Goal: Information Seeking & Learning: Learn about a topic

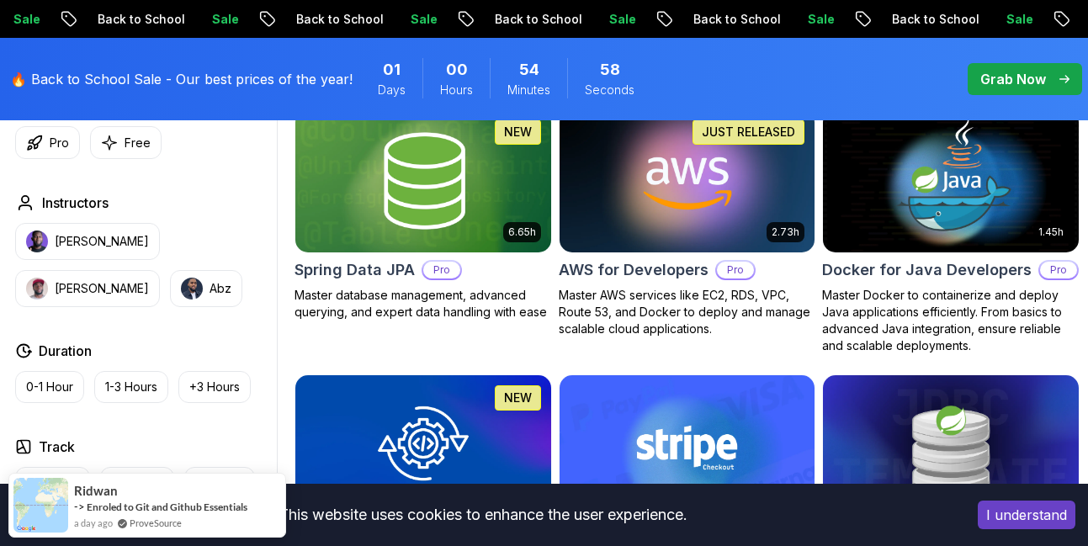
scroll to position [808, 0]
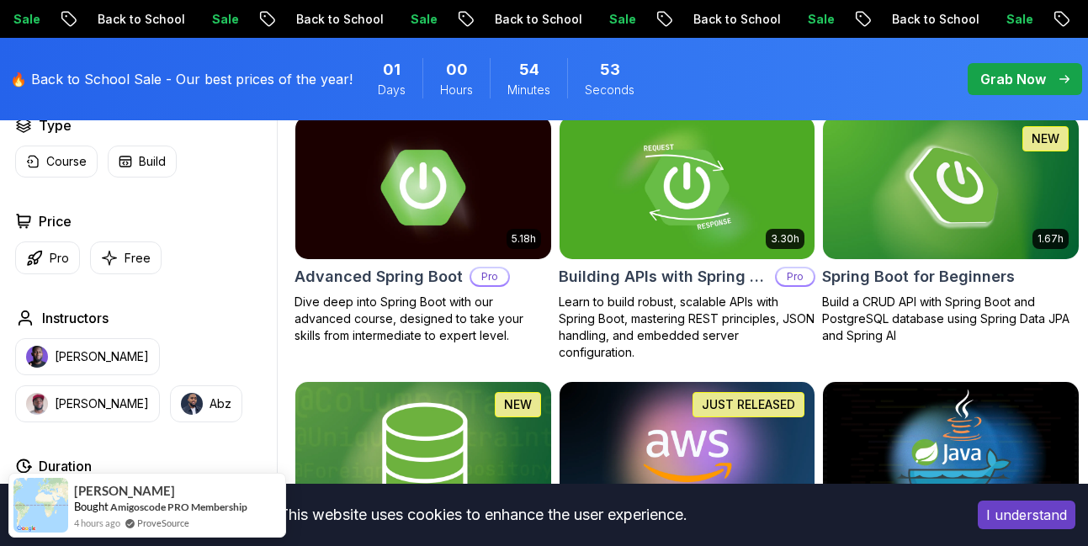
scroll to position [505, 0]
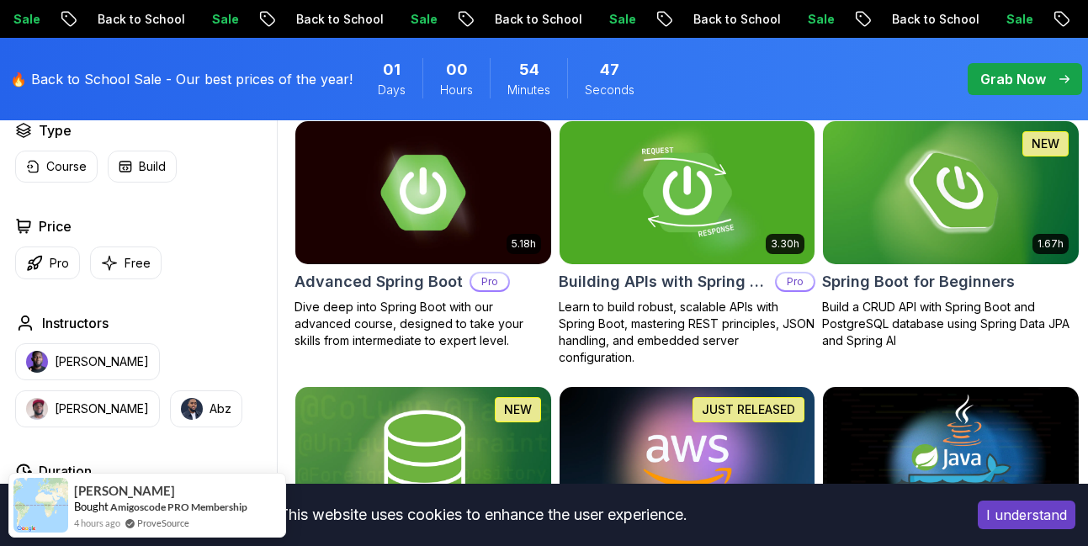
click at [658, 216] on img at bounding box center [687, 193] width 269 height 150
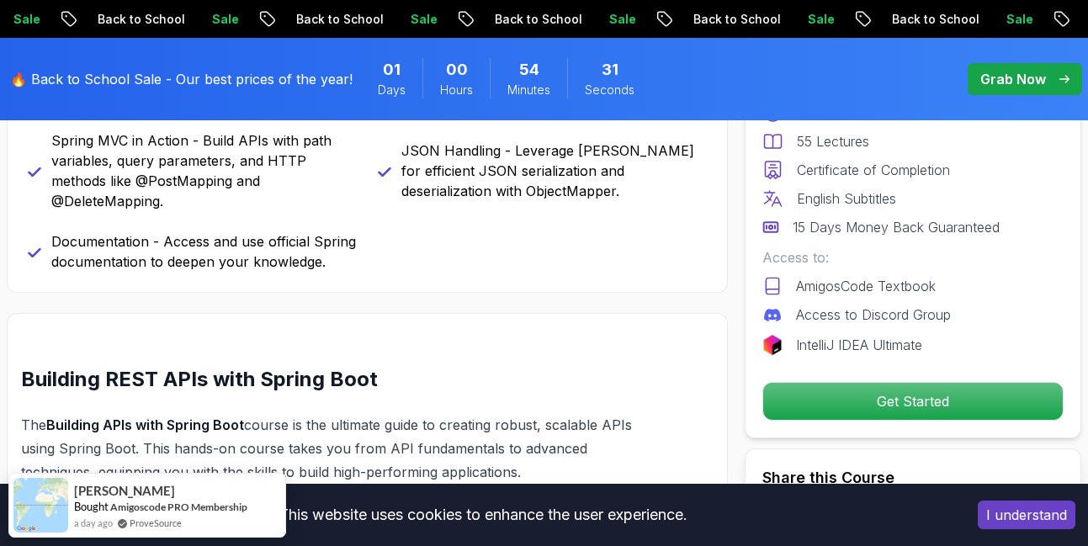
scroll to position [1010, 0]
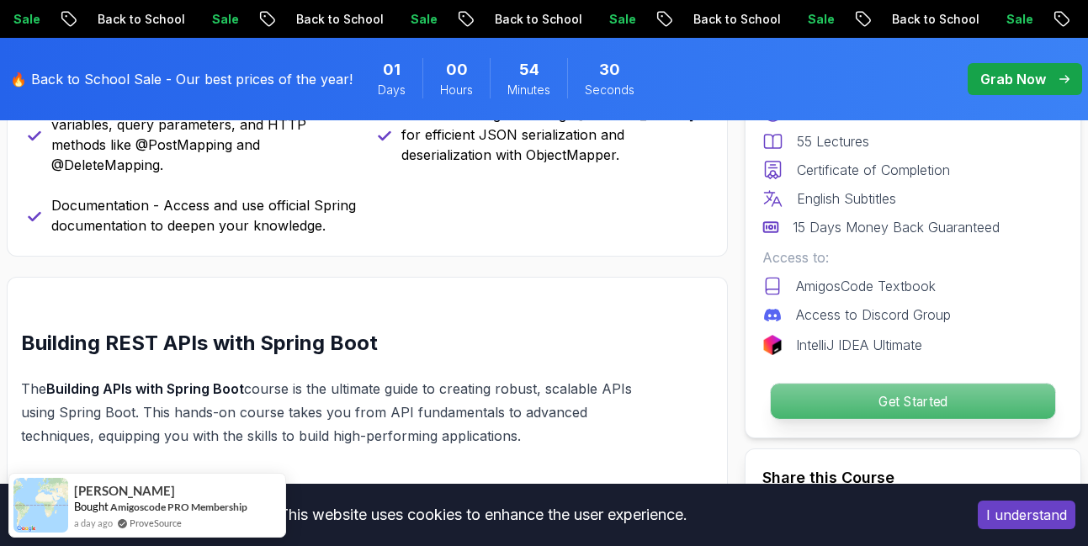
click at [866, 400] on p "Get Started" at bounding box center [913, 401] width 285 height 35
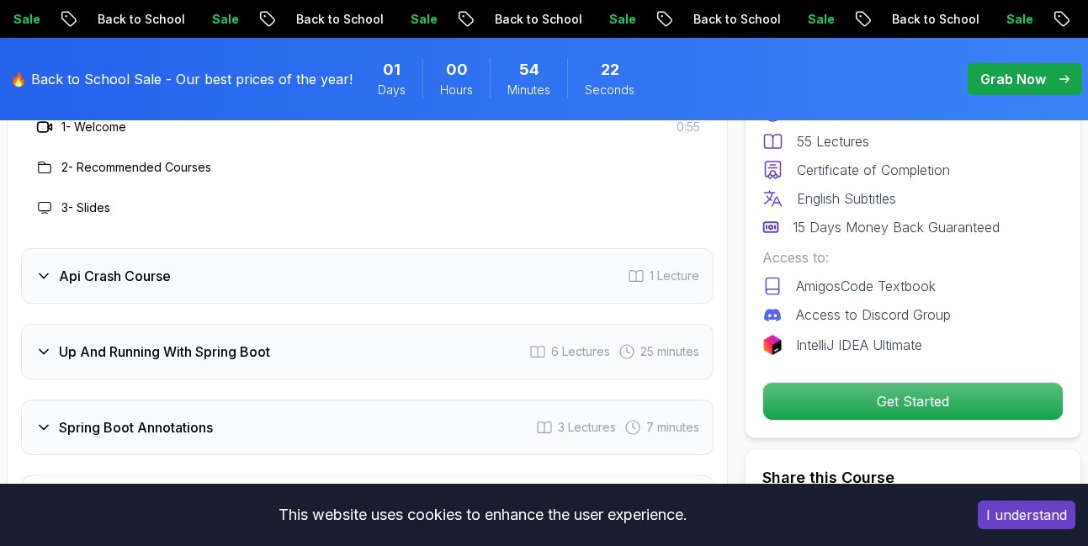
scroll to position [2920, 0]
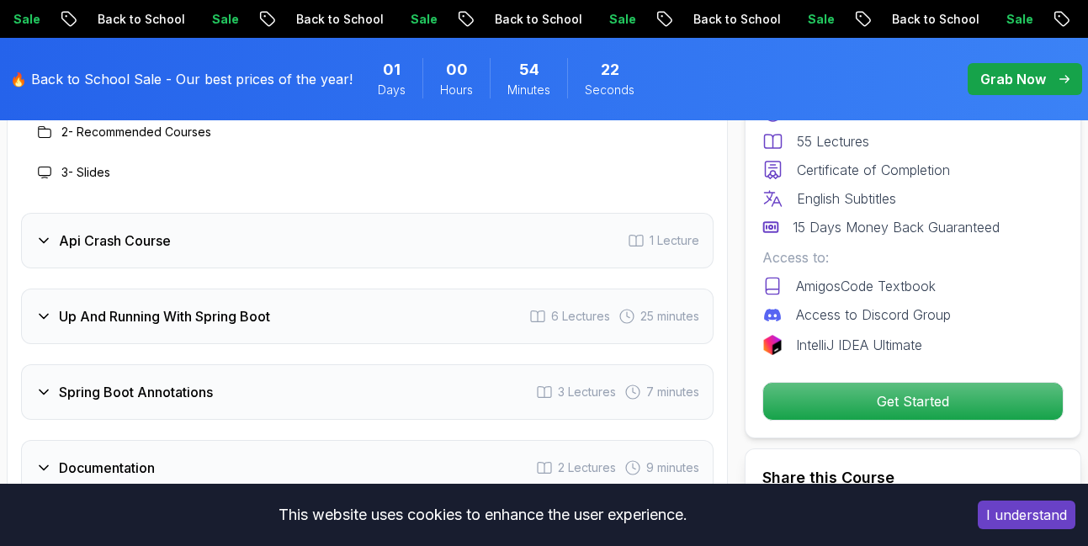
click at [98, 242] on h3 "Api Crash Course" at bounding box center [115, 241] width 112 height 20
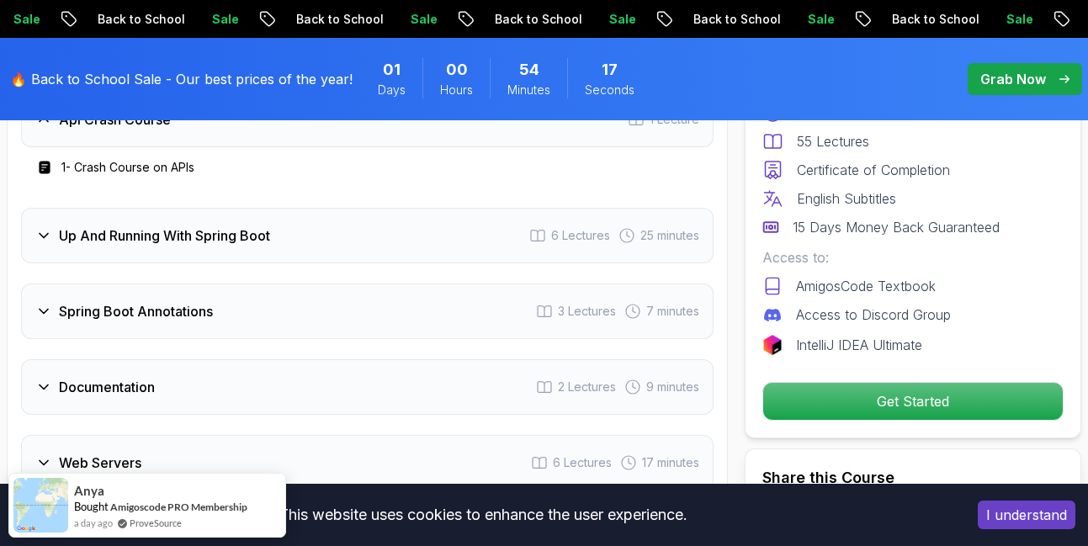
click at [176, 245] on h3 "Up And Running With Spring Boot" at bounding box center [164, 236] width 211 height 20
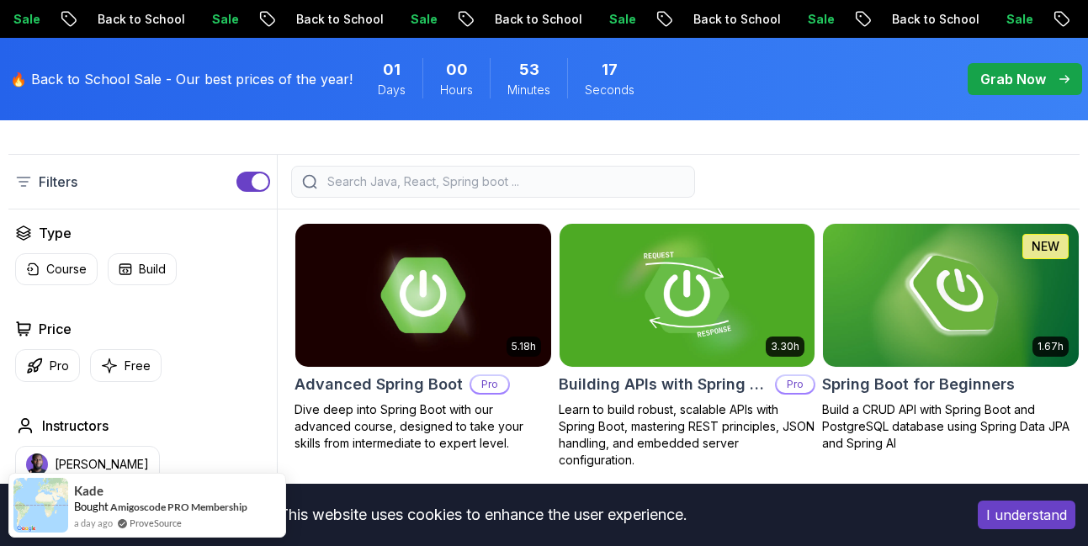
scroll to position [505, 0]
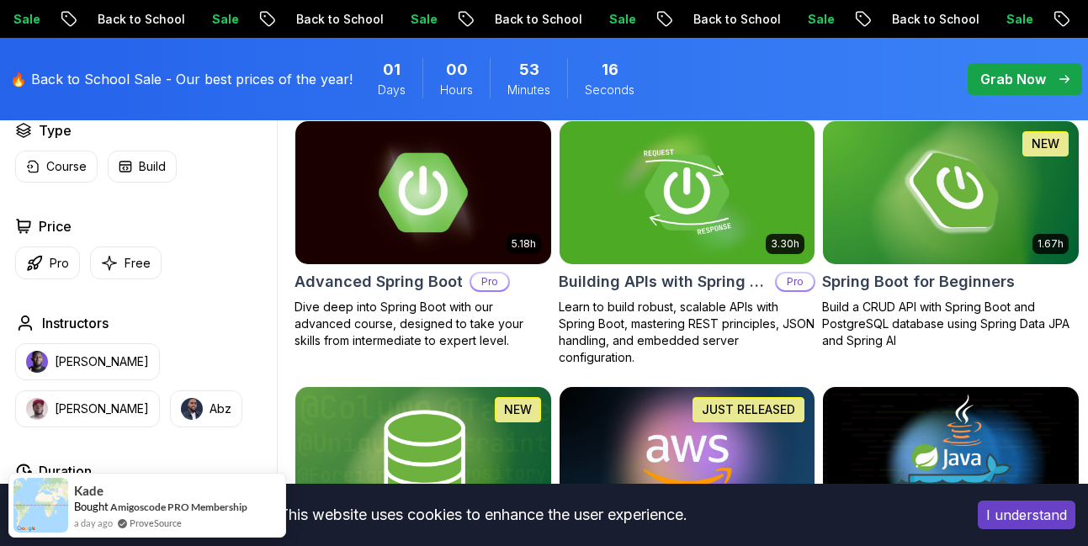
click at [449, 192] on img at bounding box center [423, 193] width 269 height 150
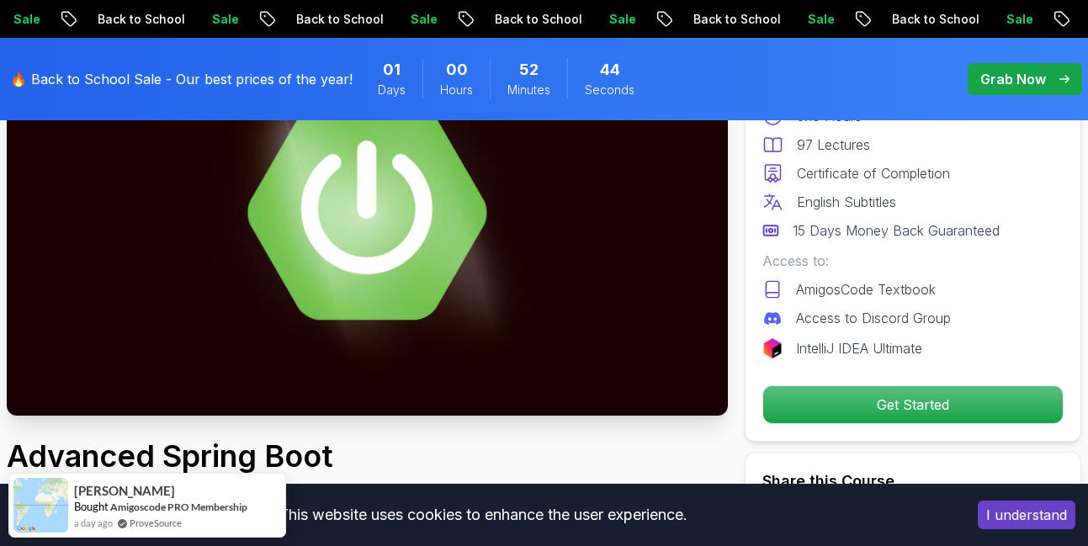
scroll to position [101, 0]
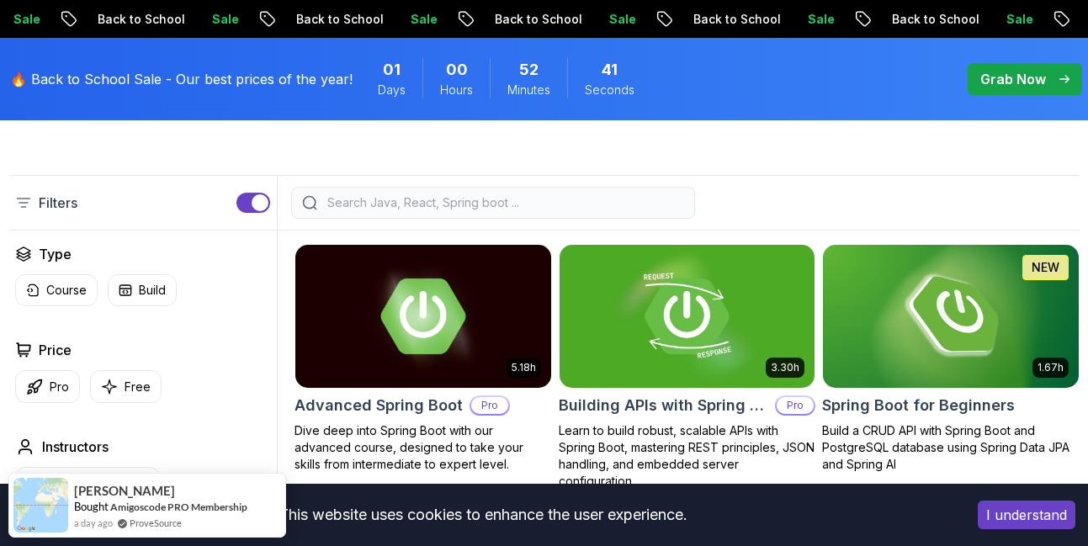
scroll to position [505, 0]
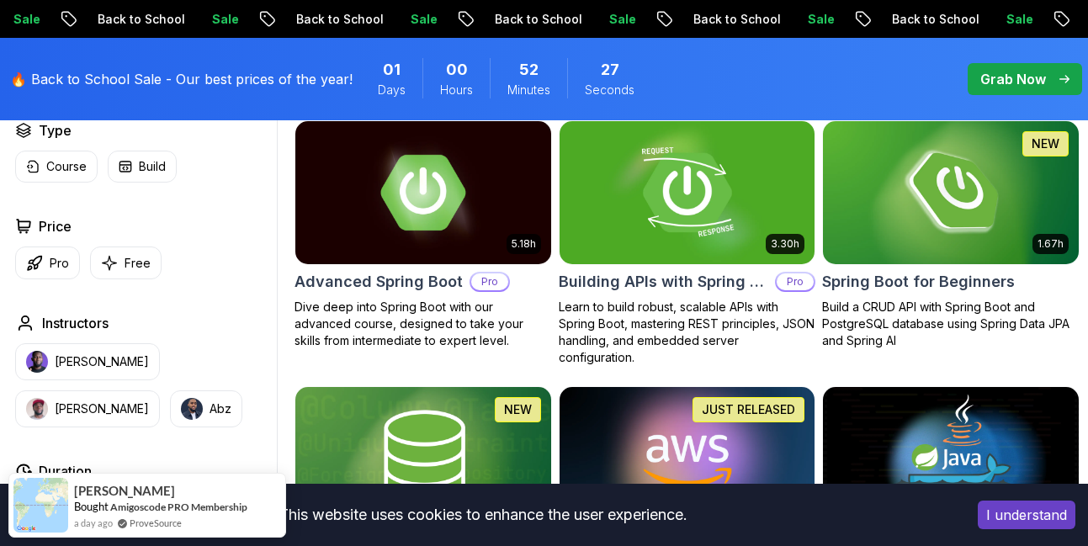
click at [723, 280] on h2 "Building APIs with Spring Boot" at bounding box center [664, 282] width 210 height 24
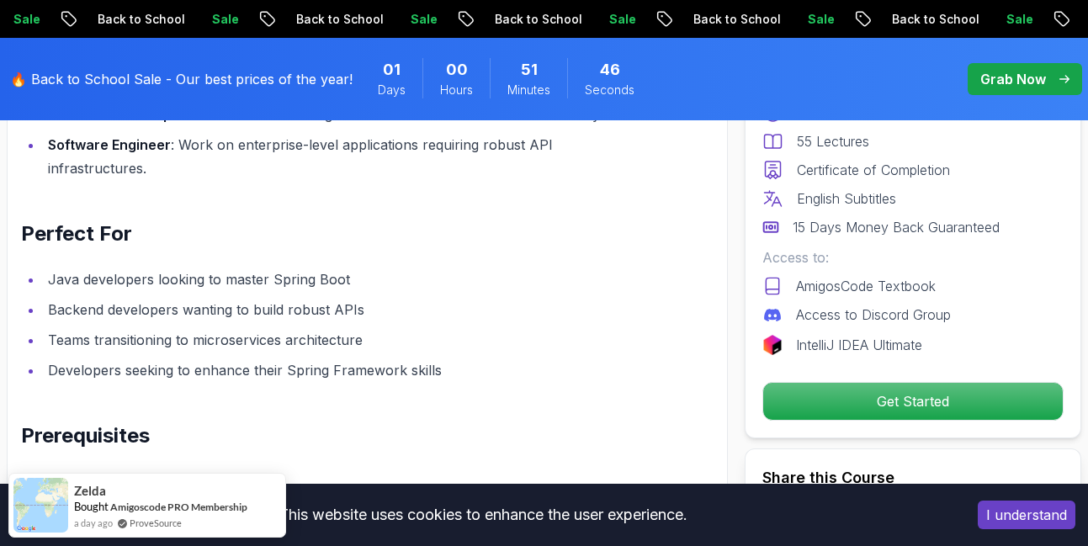
scroll to position [2121, 0]
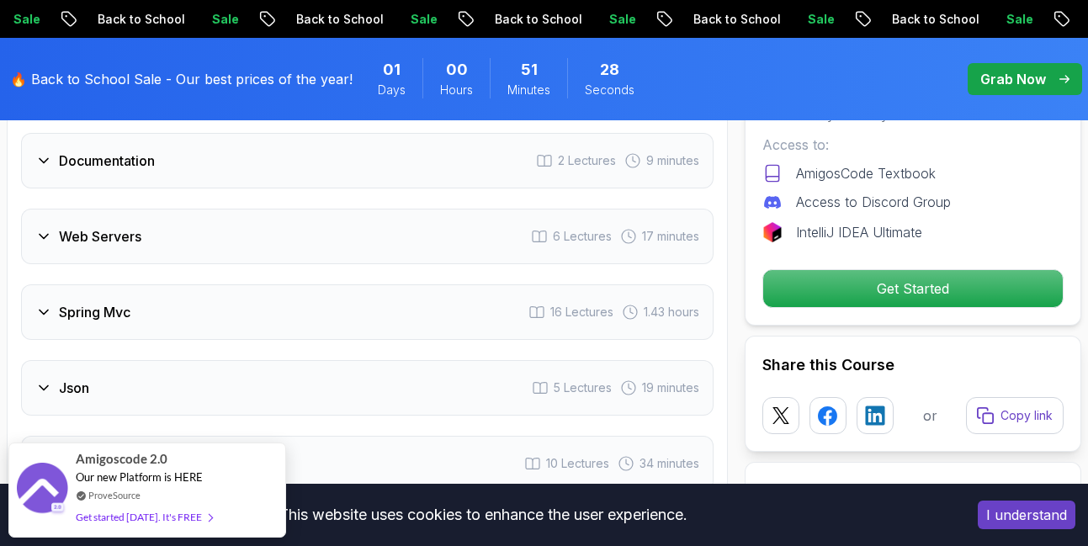
scroll to position [3232, 0]
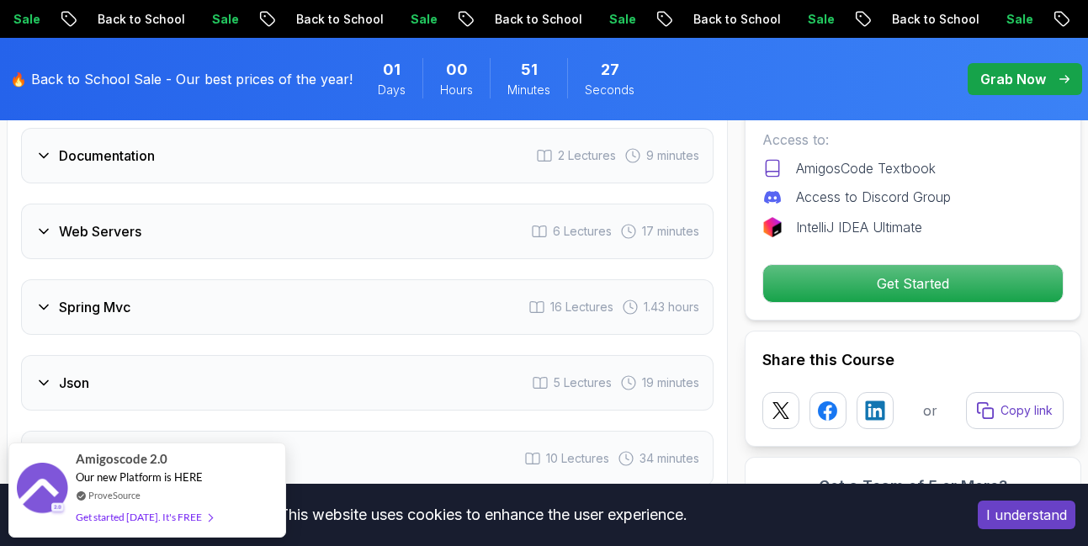
click at [162, 301] on div "Spring Mvc 16 Lectures 1.43 hours" at bounding box center [367, 307] width 693 height 56
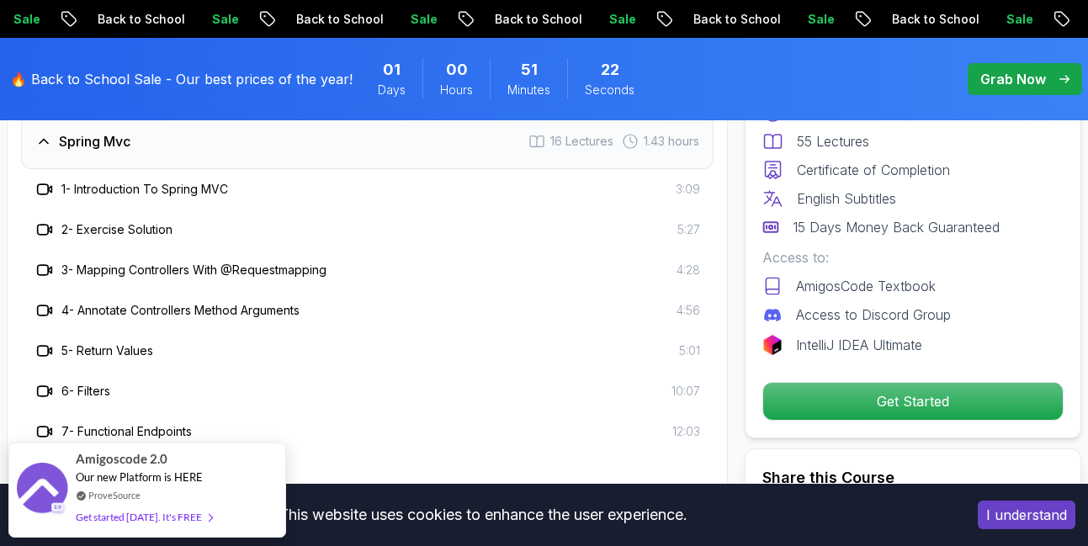
scroll to position [3313, 0]
